Goal: Task Accomplishment & Management: Manage account settings

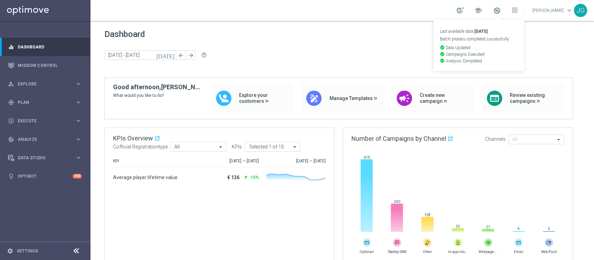
click at [540, 58] on div "[DATE] [DATE] - [DATE] arrow_back arrow_forward help_outline" at bounding box center [342, 55] width 476 height 10
click at [36, 71] on link "Mission Control" at bounding box center [50, 65] width 64 height 18
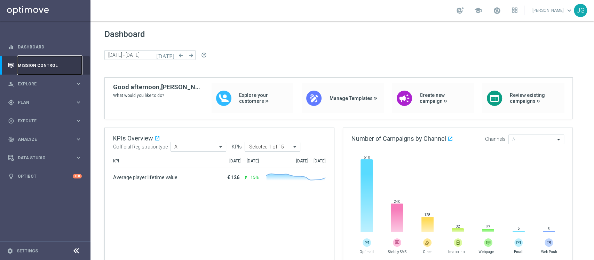
click at [45, 69] on link "Mission Control" at bounding box center [50, 65] width 64 height 18
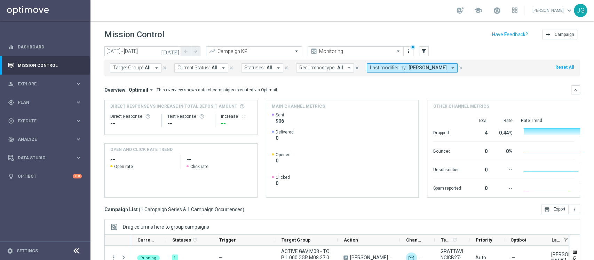
click at [175, 53] on icon "[DATE]" at bounding box center [170, 51] width 19 height 6
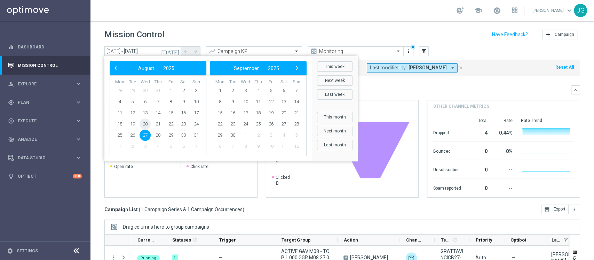
click at [144, 125] on span "20" at bounding box center [145, 123] width 11 height 11
type input "[DATE] - [DATE]"
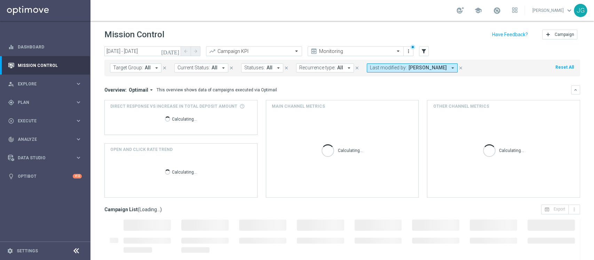
click at [441, 65] on span "[PERSON_NAME]" at bounding box center [428, 68] width 38 height 6
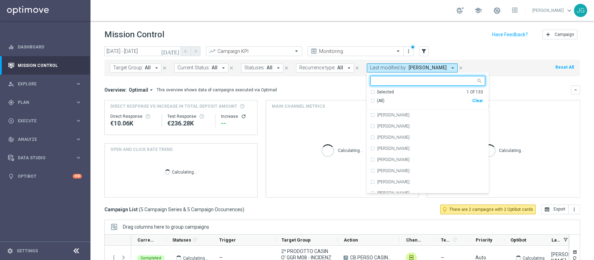
click at [0, 0] on div "Clear" at bounding box center [0, 0] width 0 height 0
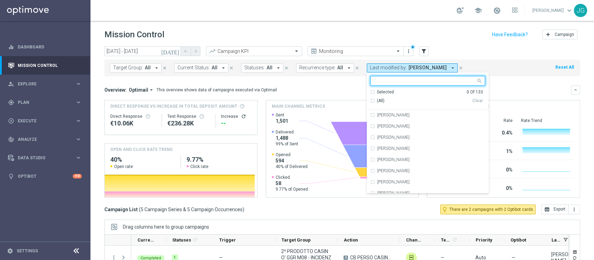
click at [426, 79] on input "text" at bounding box center [425, 81] width 102 height 6
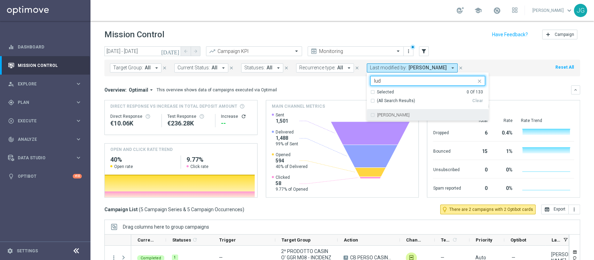
click at [398, 113] on label "[PERSON_NAME]" at bounding box center [393, 115] width 32 height 4
type input "lud"
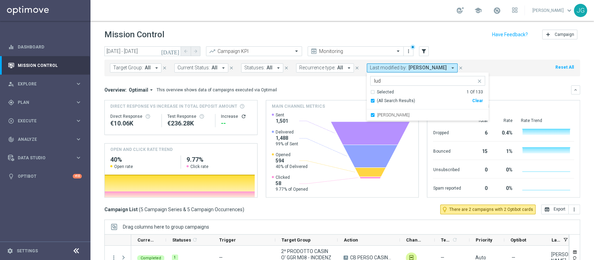
click at [255, 130] on direct-increase-widget "Direct Response VS Increase In Total Deposit Amount Direct Response €10.06K Tes…" at bounding box center [180, 117] width 153 height 35
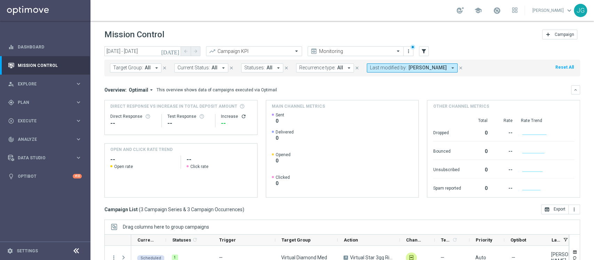
scroll to position [88, 0]
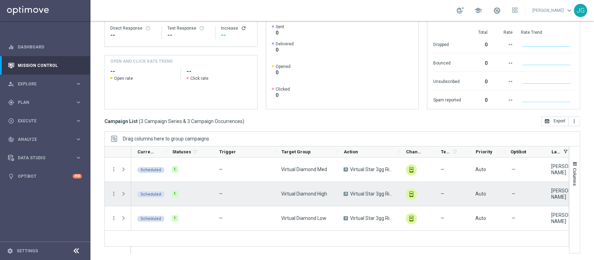
click at [112, 196] on icon "more_vert" at bounding box center [114, 193] width 6 height 6
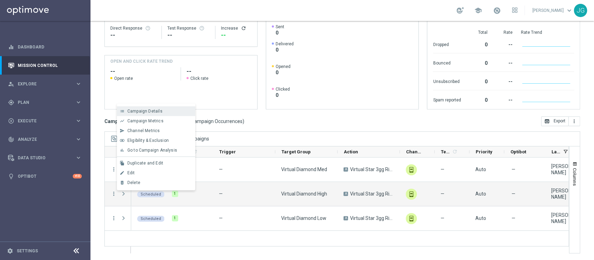
click at [141, 112] on span "Campaign Details" at bounding box center [144, 111] width 35 height 5
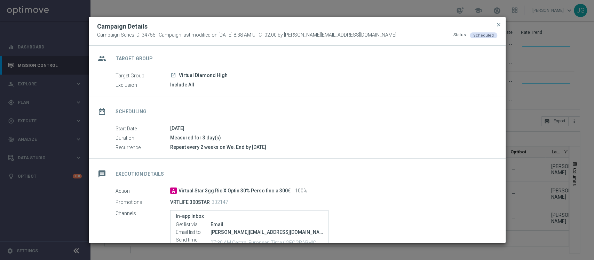
scroll to position [0, 0]
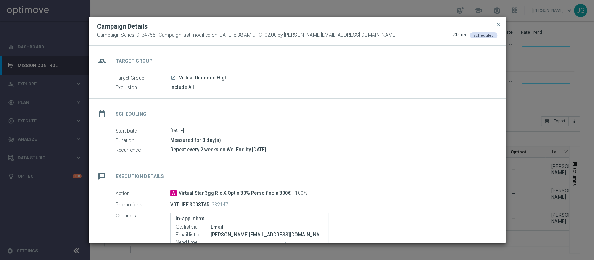
drag, startPoint x: 235, startPoint y: 77, endPoint x: 178, endPoint y: 75, distance: 56.7
click at [178, 75] on div "launch Virtual Diamond High" at bounding box center [331, 77] width 322 height 7
copy span "Virtual Diamond High"
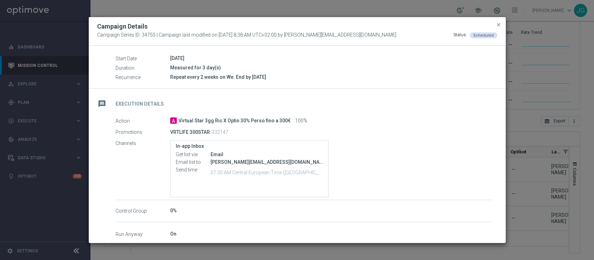
scroll to position [82, 0]
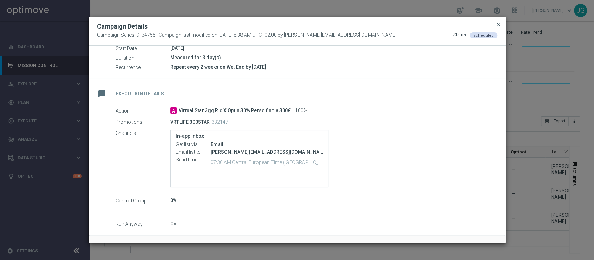
click at [499, 23] on span "close" at bounding box center [499, 25] width 6 height 6
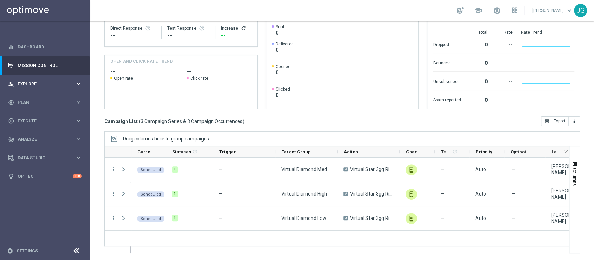
click at [50, 78] on div "person_search Explore keyboard_arrow_right" at bounding box center [45, 83] width 90 height 18
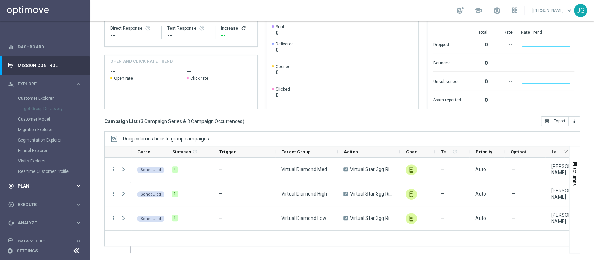
click at [36, 188] on div "gps_fixed Plan" at bounding box center [41, 186] width 67 height 6
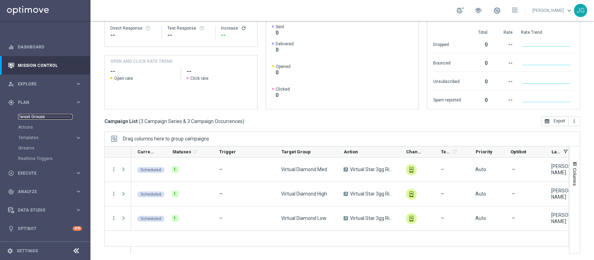
click at [40, 116] on link "Target Groups" at bounding box center [45, 117] width 54 height 6
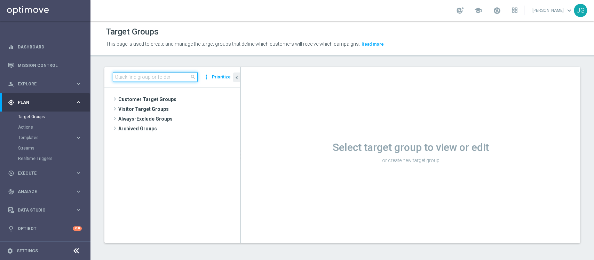
click at [172, 79] on input at bounding box center [155, 77] width 85 height 10
paste input "Virtual Diamond High"
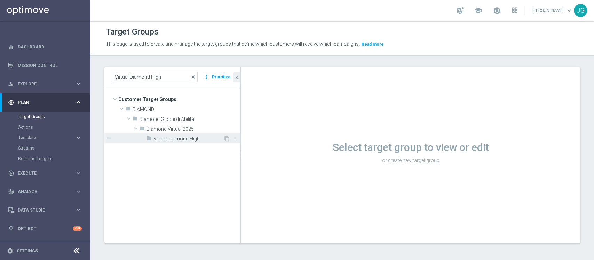
click at [173, 141] on span "Virtual Diamond High" at bounding box center [188, 139] width 70 height 6
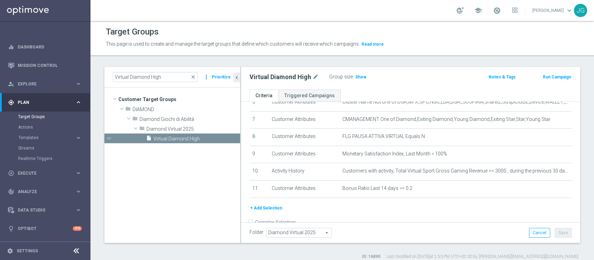
scroll to position [120, 0]
click at [358, 76] on span "Show" at bounding box center [360, 76] width 11 height 5
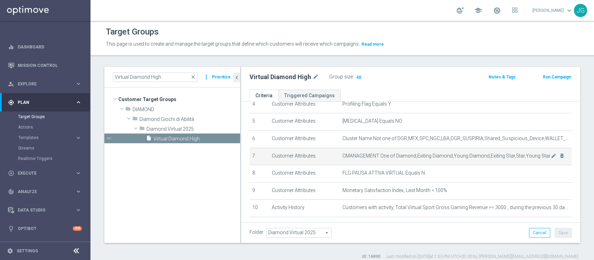
scroll to position [135, 0]
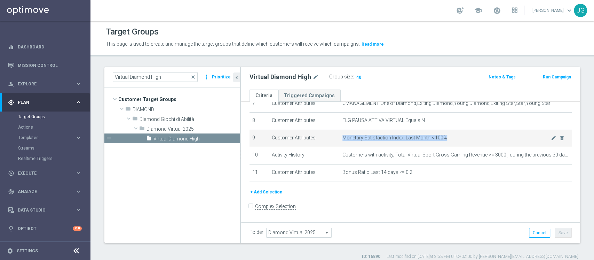
drag, startPoint x: 340, startPoint y: 138, endPoint x: 447, endPoint y: 137, distance: 107.5
click at [447, 137] on span "Monetary Satisfaction Index, Last Month < 100%" at bounding box center [446, 138] width 208 height 6
copy span "Monetary Satisfaction Index, Last Month < 100%"
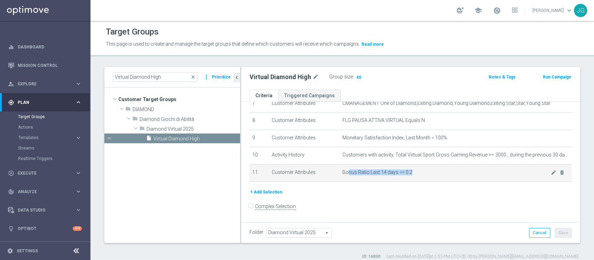
drag, startPoint x: 343, startPoint y: 171, endPoint x: 422, endPoint y: 171, distance: 79.0
click at [422, 171] on span "Bonus Ratio Last 14 days <= 0.2" at bounding box center [446, 172] width 208 height 6
drag, startPoint x: 382, startPoint y: 171, endPoint x: 336, endPoint y: 169, distance: 46.0
click at [340, 169] on td "Bonus Ratio Last 14 days <= 0.2 mode_edit delete_forever" at bounding box center [456, 172] width 232 height 17
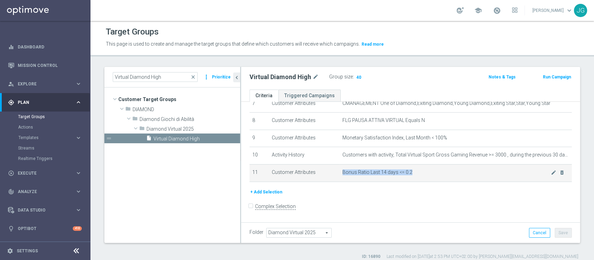
copy span "Bonus Ratio Last 14 days <= 0.2"
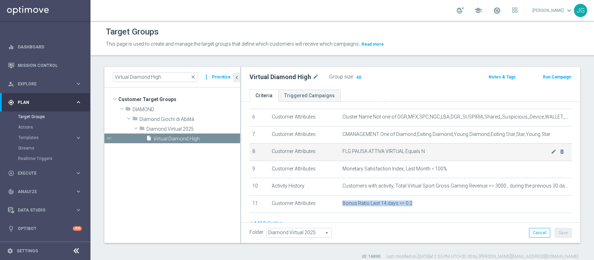
scroll to position [103, 0]
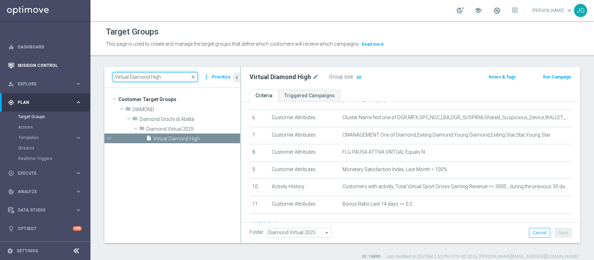
drag, startPoint x: 168, startPoint y: 78, endPoint x: 87, endPoint y: 73, distance: 81.3
click at [87, 73] on main "equalizer Dashboard Mission Control" at bounding box center [297, 130] width 594 height 260
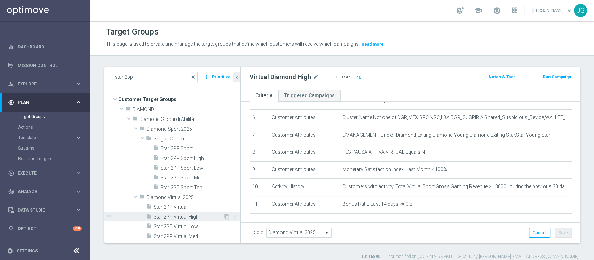
click at [182, 216] on span "Star 2PP Virtual High" at bounding box center [188, 217] width 70 height 6
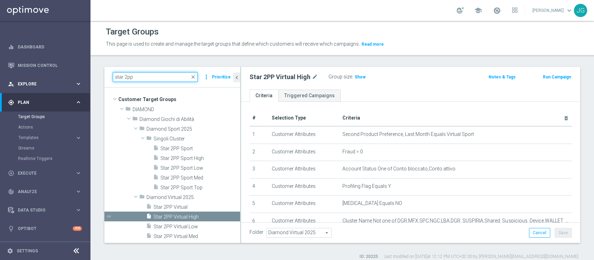
drag, startPoint x: 152, startPoint y: 81, endPoint x: 73, endPoint y: 84, distance: 79.4
click at [73, 84] on main "equalizer Dashboard Mission Control" at bounding box center [297, 130] width 594 height 260
paste input "Downgrade Casinò - Non Giocanti ultima settimana"
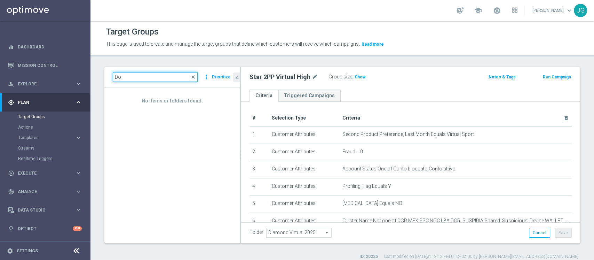
type input "D"
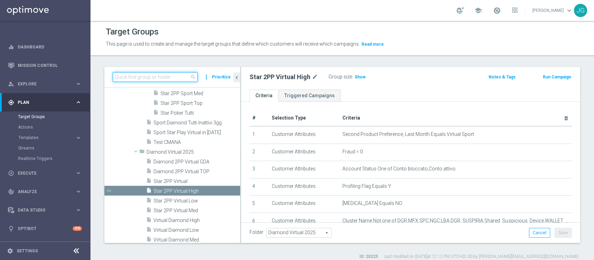
paste input "Casinò Star Non Giocanti M7"
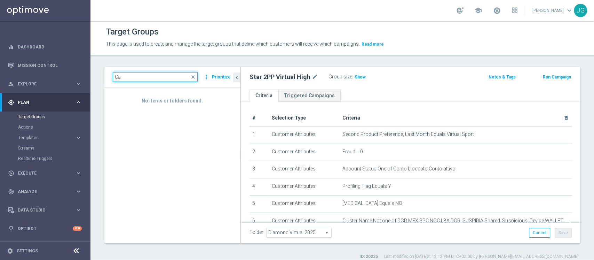
type input "C"
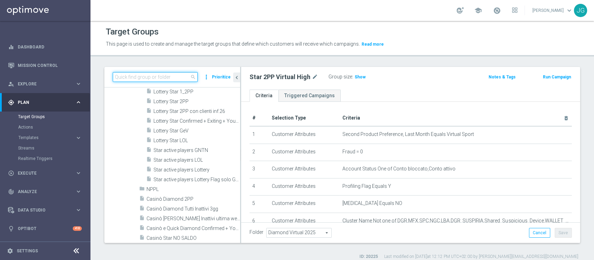
scroll to position [1187, 0]
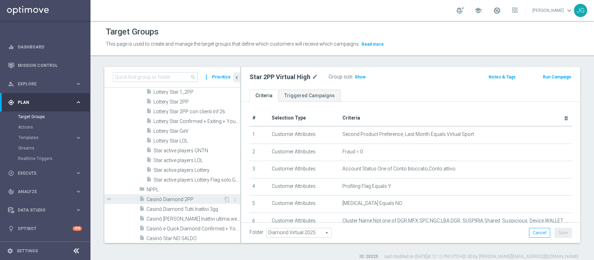
click at [144, 198] on icon "insert_drive_file" at bounding box center [142, 200] width 6 height 8
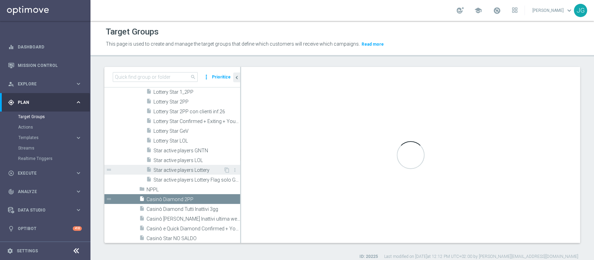
checkbox input "true"
type input "Diamond Giochi di Sorte"
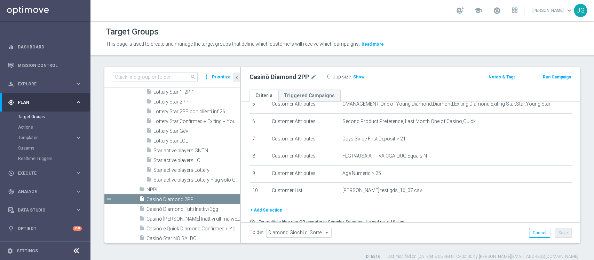
scroll to position [101, 0]
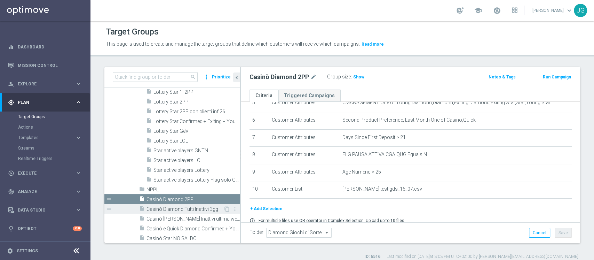
click at [172, 208] on span "Casinò Diamond Tutti Inattivi 3gg" at bounding box center [185, 209] width 77 height 6
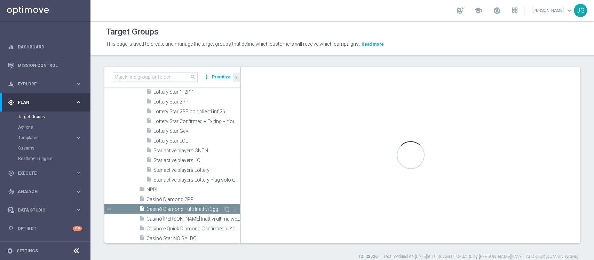
type textarea "(1 and 2 and 3 and 4 and 5 and 6 and 7 and 8 and 9 and 10 and 11 and 12 and 14)…"
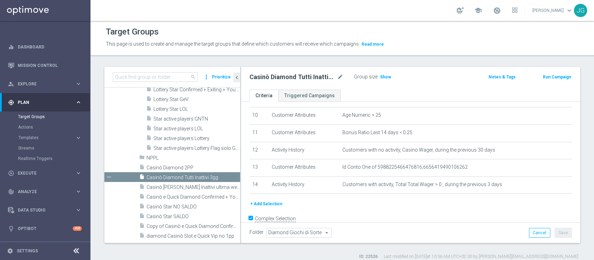
scroll to position [175, 0]
click at [173, 204] on span "Casinò Star NO SALDO" at bounding box center [185, 207] width 77 height 6
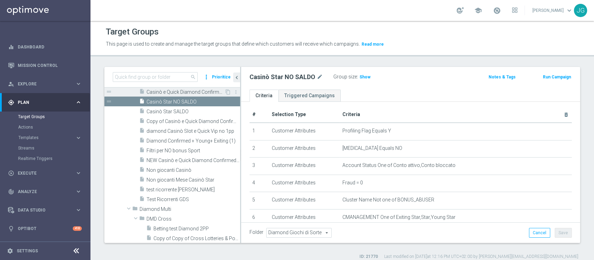
scroll to position [1307, 0]
click at [181, 169] on span "Non giocanti Casinò" at bounding box center [185, 169] width 77 height 6
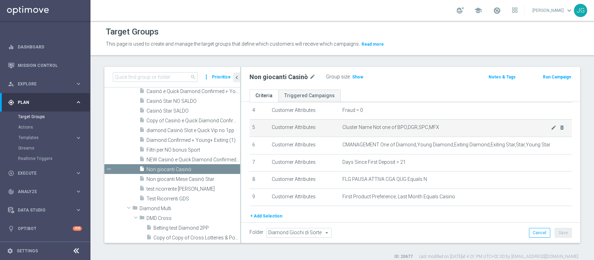
scroll to position [100, 0]
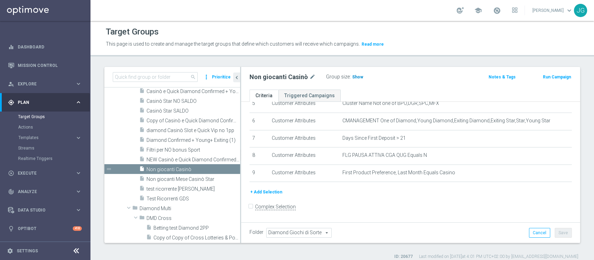
click at [357, 77] on span "Show" at bounding box center [357, 76] width 11 height 5
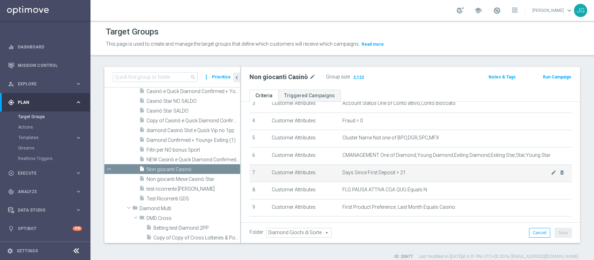
scroll to position [65, 0]
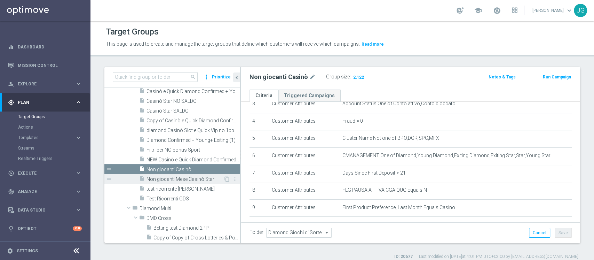
click at [195, 177] on span "Non giocanti Mese Casinò Star" at bounding box center [185, 179] width 77 height 6
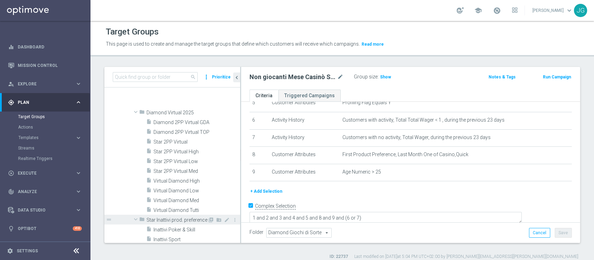
scroll to position [805, 0]
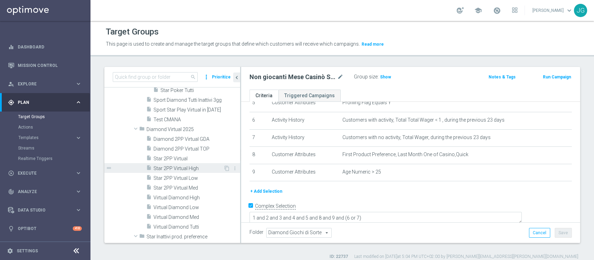
click at [182, 169] on span "Star 2PP Virtual High" at bounding box center [188, 168] width 70 height 6
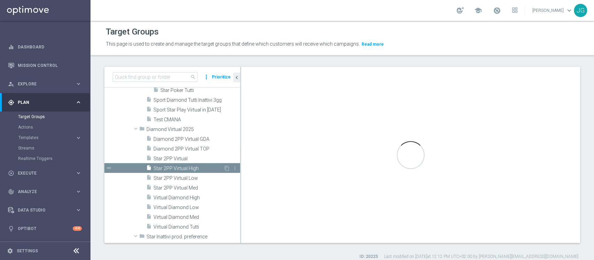
checkbox input "false"
type input "Diamond Virtual 2025"
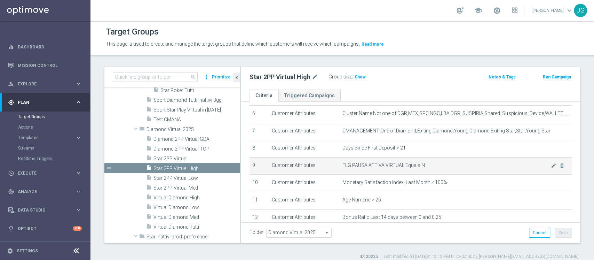
scroll to position [108, 0]
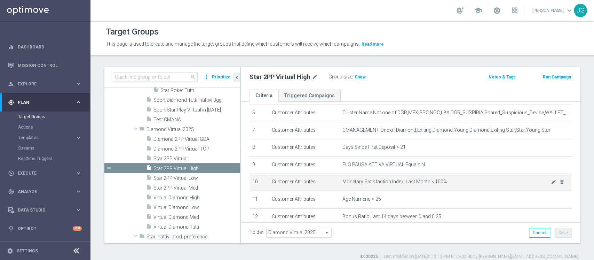
drag, startPoint x: 340, startPoint y: 183, endPoint x: 441, endPoint y: 180, distance: 100.6
click at [441, 180] on span "Monetary Satisfaction Index, Last Month < 100%" at bounding box center [446, 182] width 208 height 6
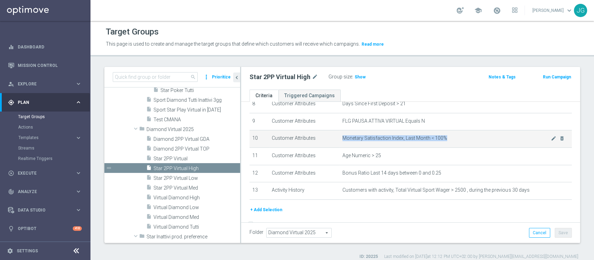
scroll to position [152, 0]
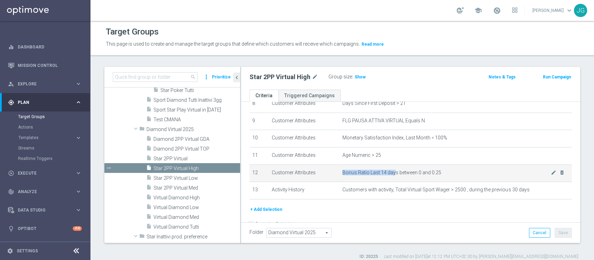
drag, startPoint x: 339, startPoint y: 173, endPoint x: 393, endPoint y: 174, distance: 53.3
click at [392, 174] on span "Bonus Ratio Last 14 days between 0 and 0.25" at bounding box center [446, 172] width 208 height 6
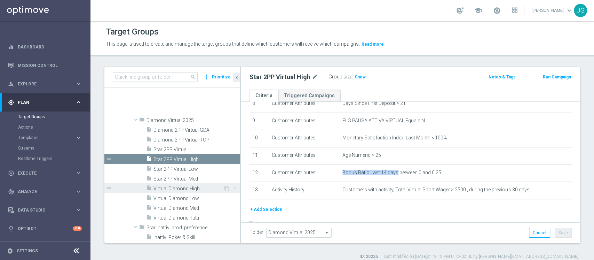
scroll to position [868, 0]
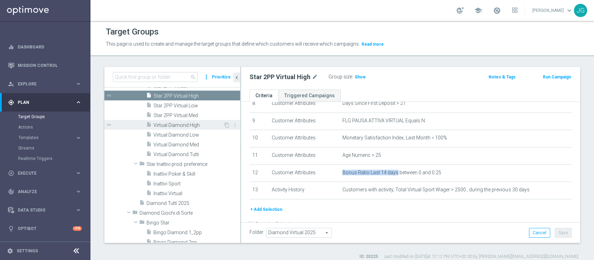
click at [182, 124] on span "Virtual Diamond High" at bounding box center [188, 125] width 70 height 6
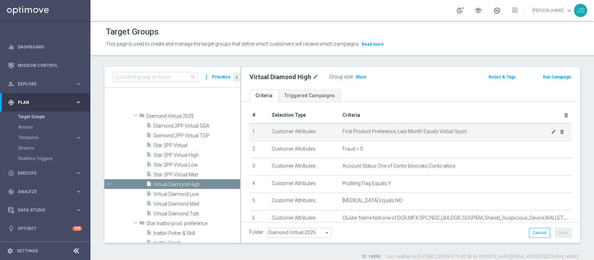
scroll to position [3, 0]
drag, startPoint x: 338, startPoint y: 129, endPoint x: 425, endPoint y: 130, distance: 87.0
click at [425, 130] on span "First Product Preference, Last Month Equals Virtual Sport" at bounding box center [446, 131] width 208 height 6
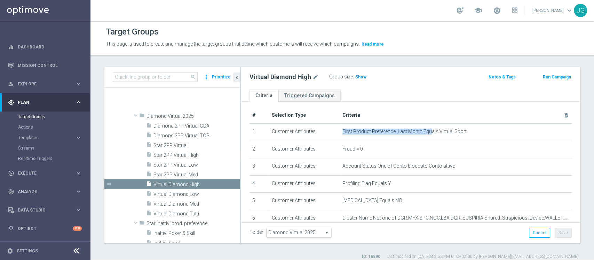
click at [361, 75] on span "Show" at bounding box center [360, 76] width 11 height 5
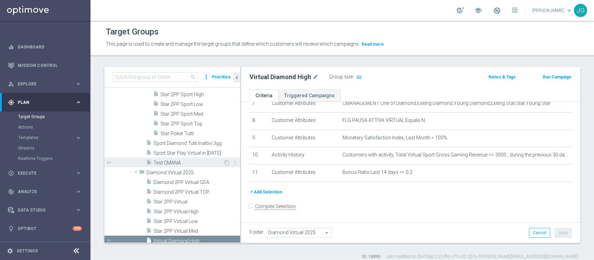
scroll to position [706, 0]
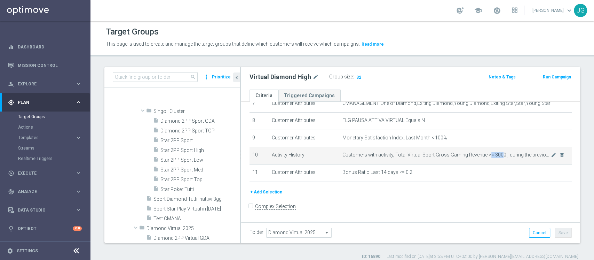
drag, startPoint x: 496, startPoint y: 155, endPoint x: 482, endPoint y: 155, distance: 14.3
click at [482, 155] on span "Customers with activity, Total Virtual Sport Gross Gaming Revenue >= 3000 , dur…" at bounding box center [446, 155] width 208 height 6
